Goal: Information Seeking & Learning: Find specific fact

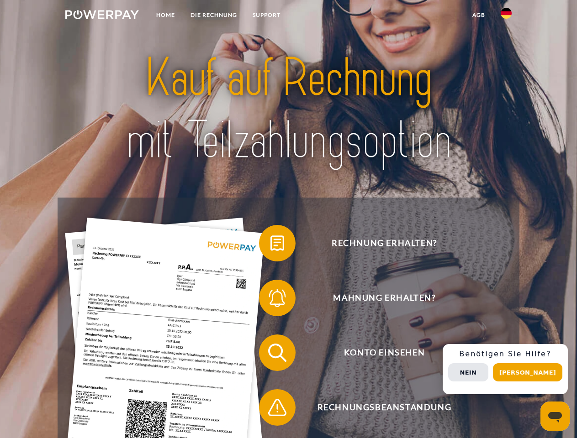
click at [102, 16] on img at bounding box center [102, 14] width 74 height 9
click at [506, 16] on img at bounding box center [506, 13] width 11 height 11
click at [478, 15] on link "agb" at bounding box center [478, 15] width 28 height 16
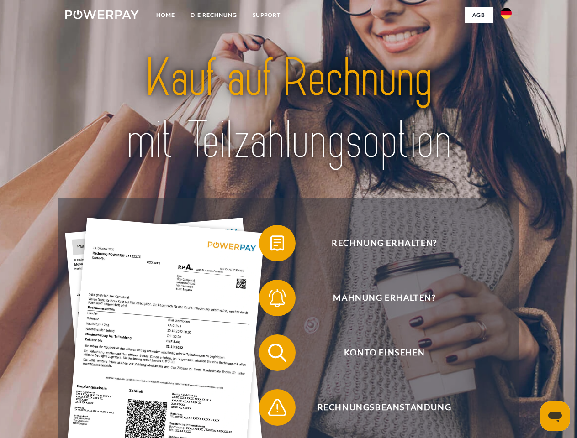
click at [270, 245] on span at bounding box center [264, 244] width 46 height 46
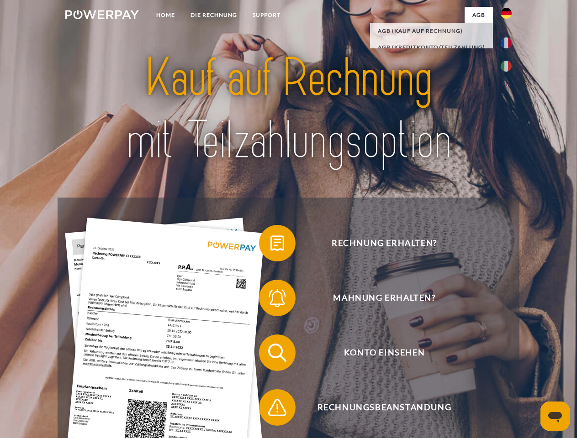
click at [270, 300] on span at bounding box center [264, 298] width 46 height 46
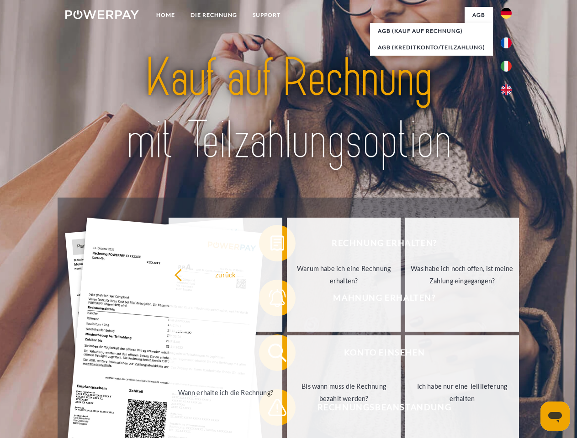
click at [287, 355] on link "Bis wann muss die Rechnung bezahlt werden?" at bounding box center [344, 393] width 114 height 114
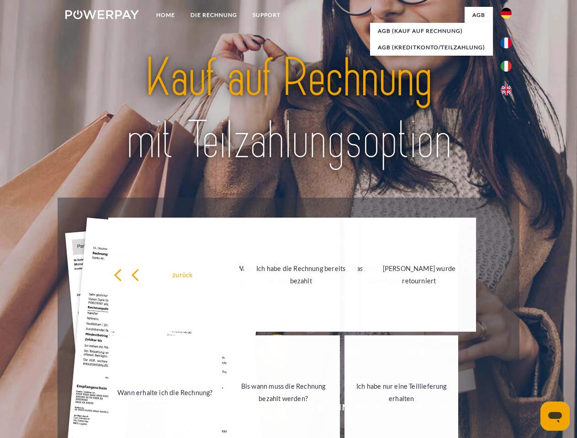
click at [270, 410] on span at bounding box center [264, 408] width 46 height 46
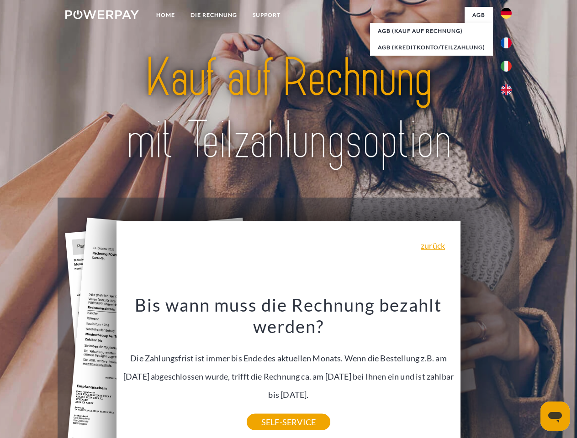
click at [508, 369] on div "Rechnung erhalten? Mahnung erhalten? Konto einsehen" at bounding box center [288, 380] width 461 height 365
click at [486, 371] on span "Konto einsehen" at bounding box center [384, 353] width 224 height 37
click at [531, 373] on header "Home DIE RECHNUNG SUPPORT" at bounding box center [288, 315] width 577 height 631
